Goal: Transaction & Acquisition: Book appointment/travel/reservation

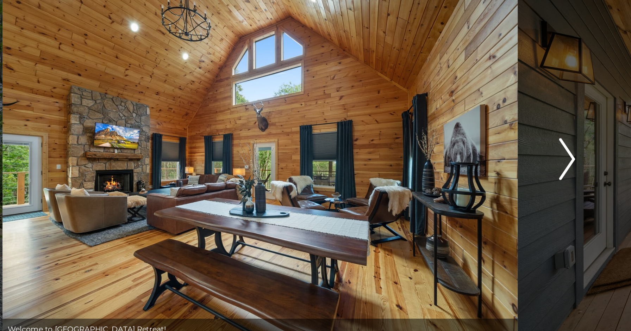
click at [522, 160] on img "Next" at bounding box center [522, 158] width 11 height 28
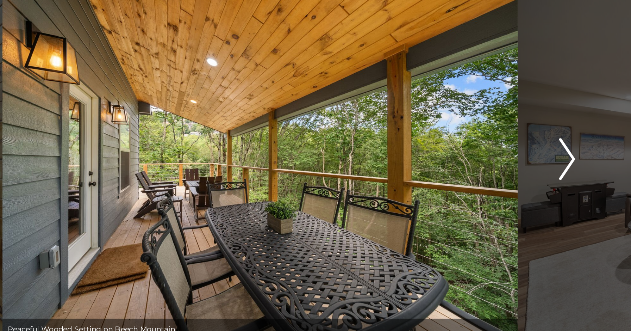
click at [522, 160] on img "Next" at bounding box center [522, 158] width 11 height 28
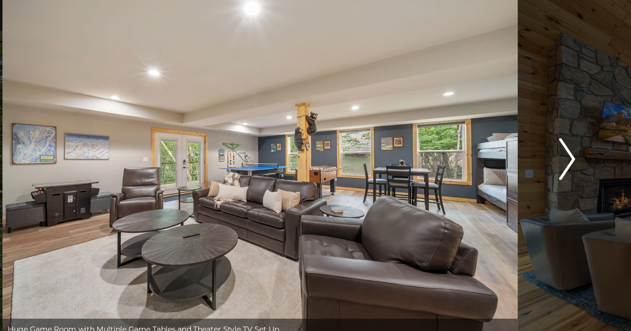
click at [522, 160] on img "Next" at bounding box center [522, 158] width 11 height 28
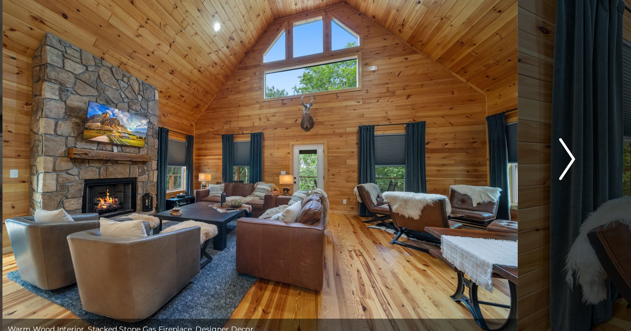
click at [522, 160] on img "Next" at bounding box center [522, 158] width 11 height 28
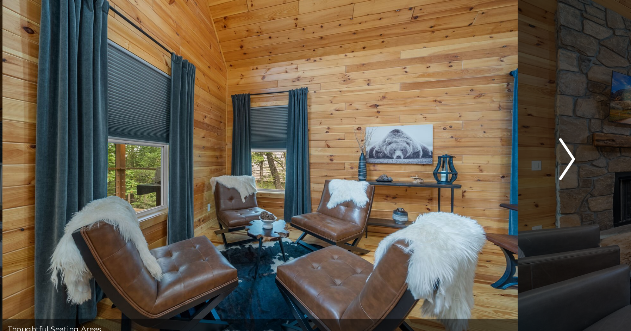
click at [522, 160] on img "Next" at bounding box center [522, 158] width 11 height 28
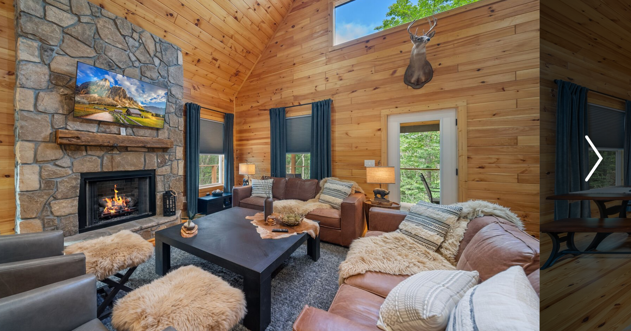
click at [523, 160] on img "Next" at bounding box center [522, 158] width 11 height 28
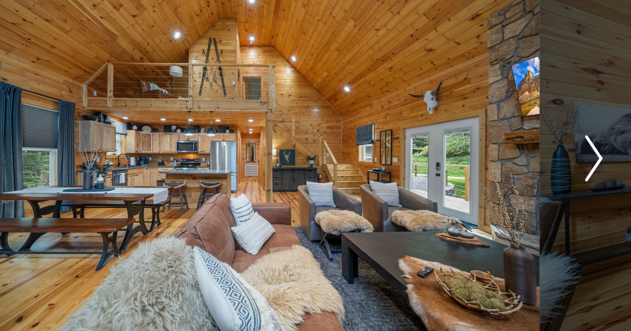
click at [523, 160] on img "Next" at bounding box center [522, 158] width 11 height 28
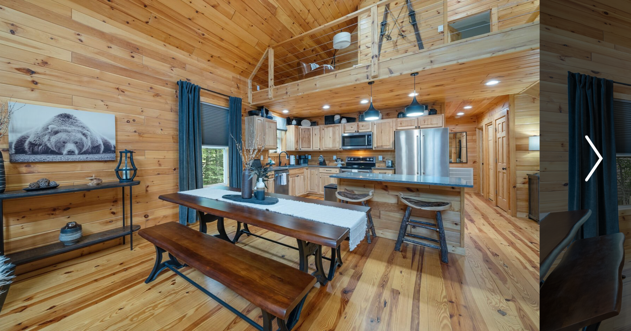
click at [523, 160] on img "Next" at bounding box center [522, 158] width 11 height 28
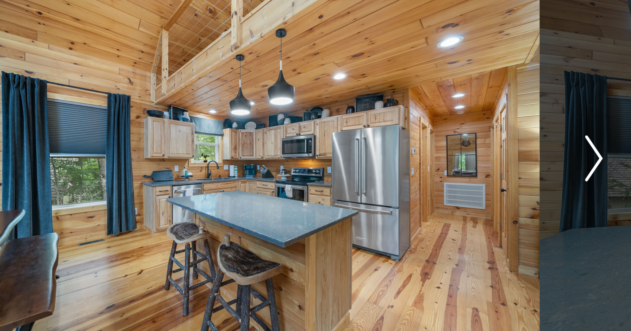
click at [523, 160] on img "Next" at bounding box center [522, 158] width 11 height 28
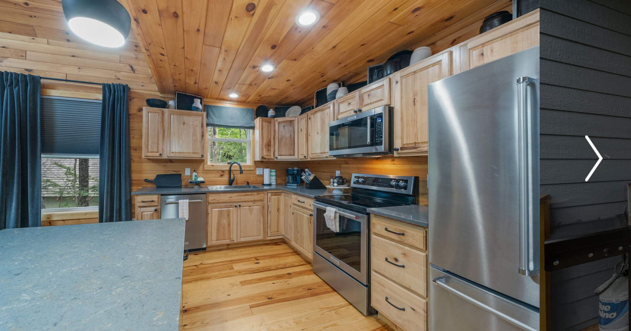
click at [523, 160] on img "Next" at bounding box center [522, 158] width 11 height 28
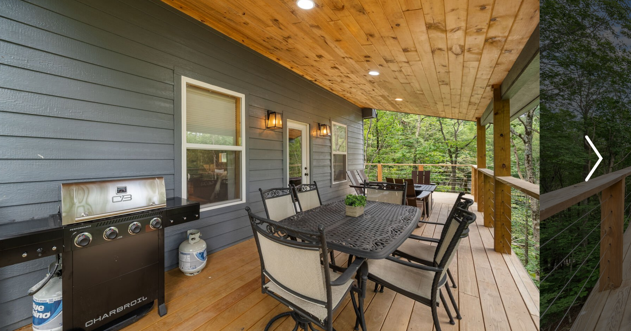
click at [523, 160] on img "Next" at bounding box center [522, 158] width 11 height 28
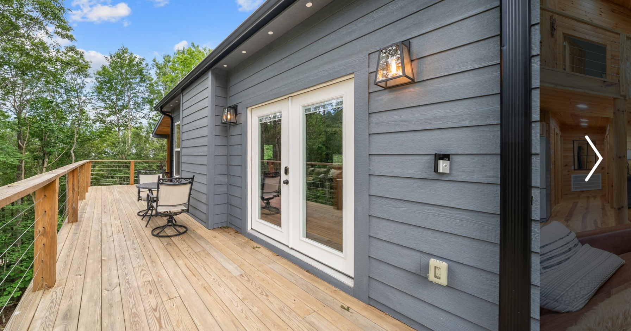
click at [523, 160] on img "Next" at bounding box center [522, 158] width 11 height 28
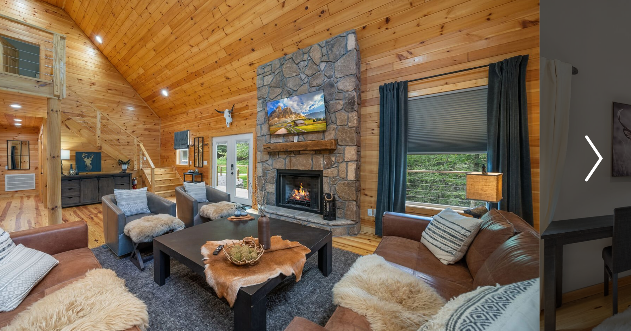
click at [523, 160] on img "Next" at bounding box center [522, 158] width 11 height 28
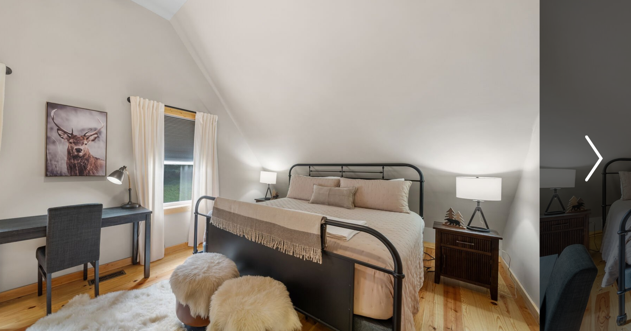
click at [523, 160] on img "Next" at bounding box center [522, 158] width 11 height 28
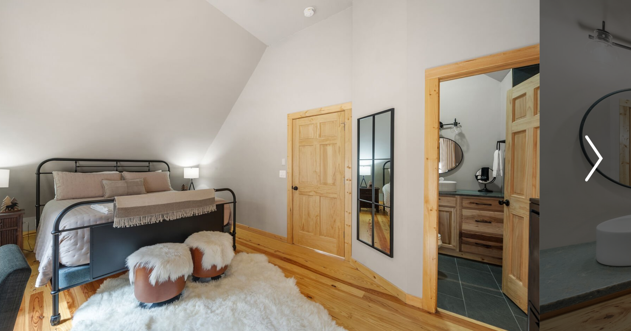
click at [523, 160] on img "Next" at bounding box center [522, 158] width 11 height 28
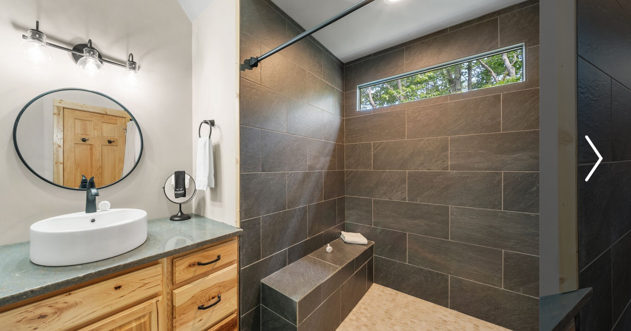
click at [523, 160] on img "Next" at bounding box center [522, 158] width 11 height 28
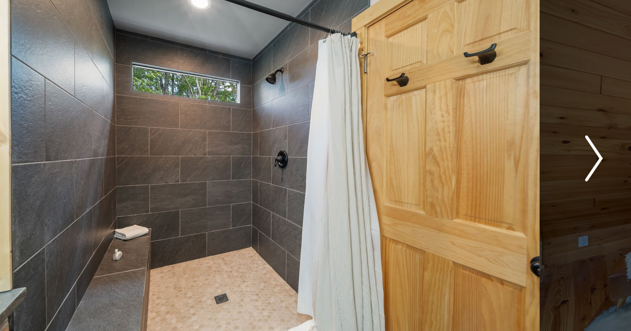
click at [523, 160] on img "Next" at bounding box center [522, 158] width 11 height 28
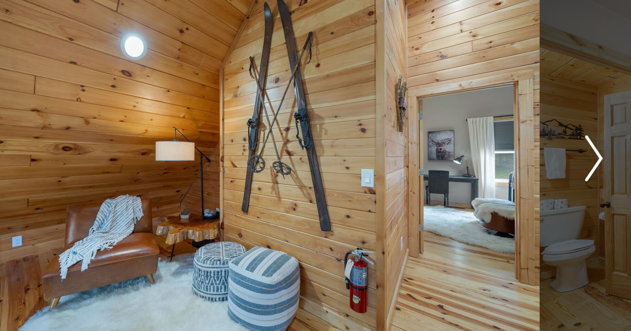
click at [523, 160] on img "Next" at bounding box center [522, 158] width 11 height 28
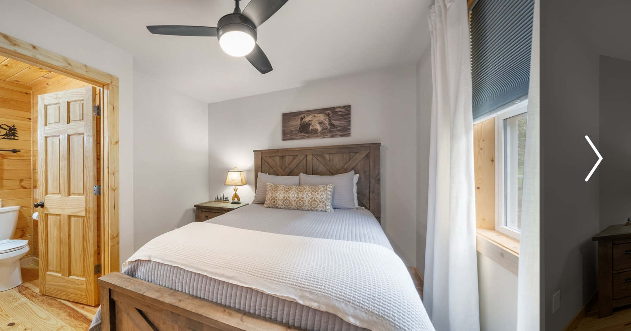
click at [523, 160] on img "Next" at bounding box center [522, 158] width 11 height 28
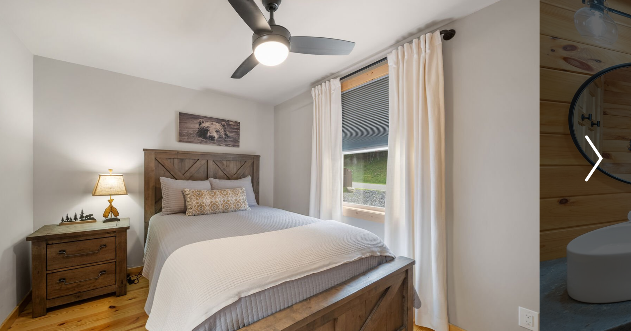
click at [523, 160] on img "Next" at bounding box center [522, 158] width 11 height 28
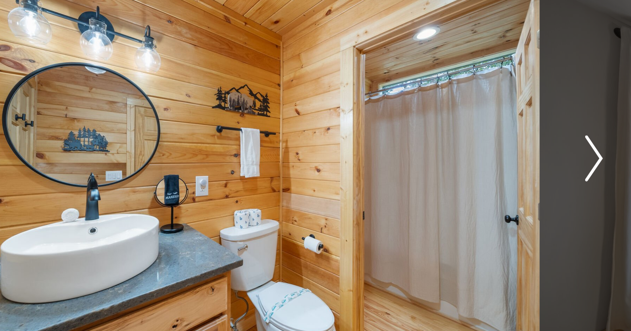
click at [523, 160] on img "Next" at bounding box center [522, 158] width 11 height 28
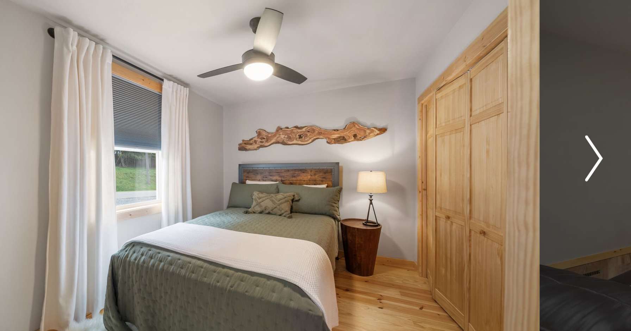
click at [523, 160] on img "Next" at bounding box center [522, 158] width 11 height 28
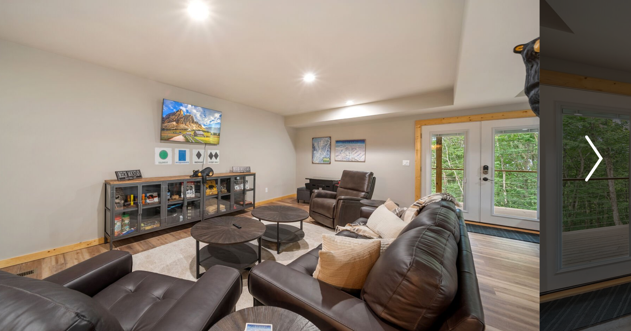
click at [523, 160] on img "Next" at bounding box center [522, 158] width 11 height 28
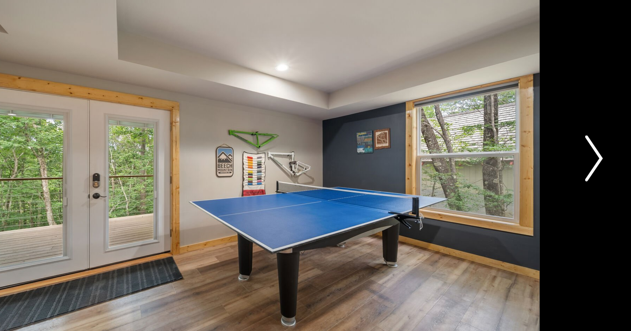
click at [523, 160] on img "Next" at bounding box center [522, 158] width 11 height 28
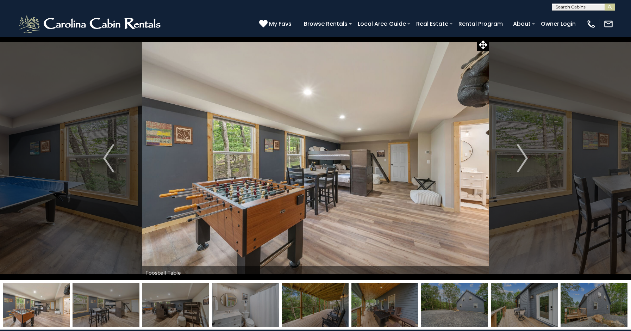
scroll to position [0, 0]
click at [581, 7] on input "text" at bounding box center [583, 8] width 62 height 7
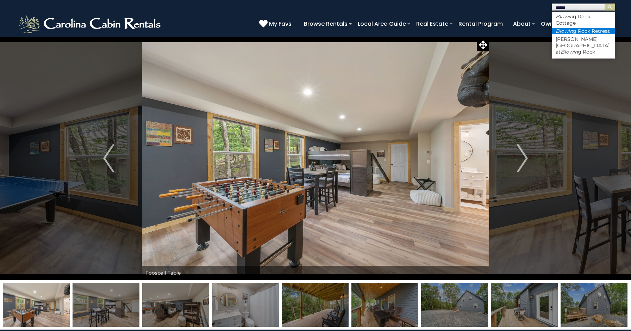
type input "******"
click at [586, 28] on li "Blowin g Rock Retreat" at bounding box center [583, 31] width 63 height 6
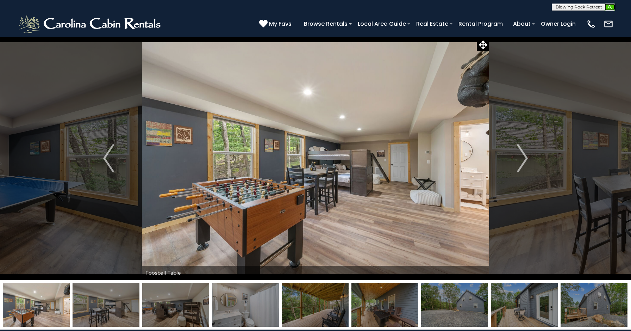
click at [610, 9] on img "submit" at bounding box center [610, 7] width 5 height 5
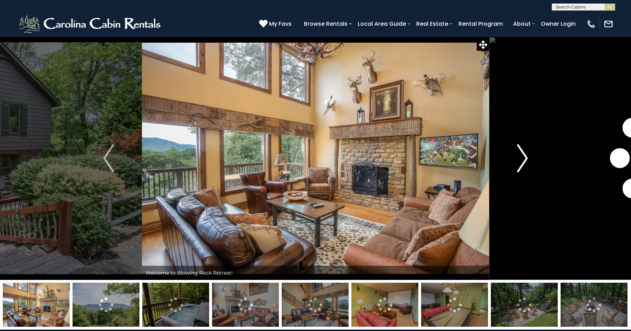
click at [520, 157] on img "Next" at bounding box center [522, 158] width 11 height 28
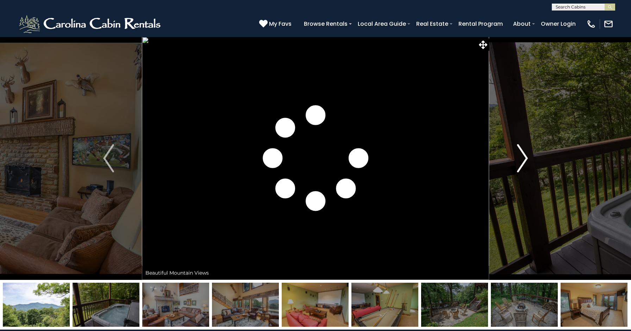
click at [520, 157] on img "Next" at bounding box center [522, 158] width 11 height 28
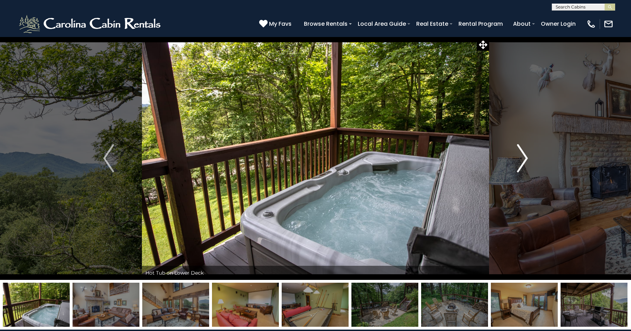
click at [520, 157] on img "Next" at bounding box center [522, 158] width 11 height 28
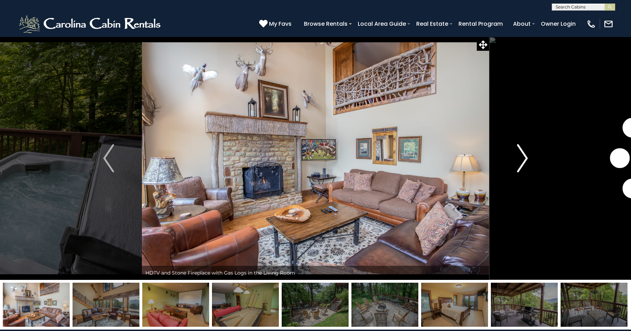
click at [520, 157] on img "Next" at bounding box center [522, 158] width 11 height 28
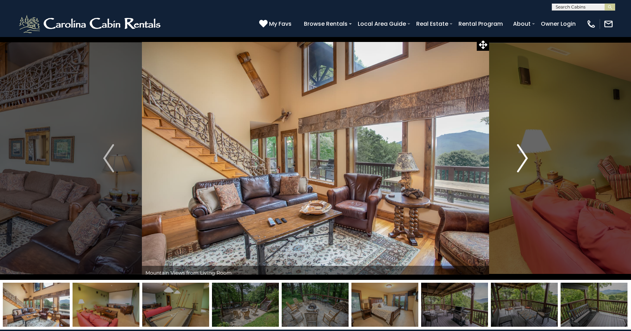
click at [520, 157] on img "Next" at bounding box center [522, 158] width 11 height 28
